Goal: Navigation & Orientation: Go to known website

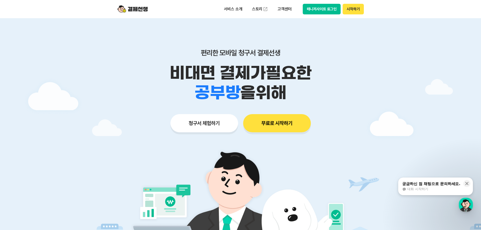
click at [324, 12] on button "매니저사이트 로그인" at bounding box center [322, 9] width 38 height 11
click at [323, 9] on button "매니저사이트 로그인" at bounding box center [322, 9] width 38 height 11
